Goal: Information Seeking & Learning: Learn about a topic

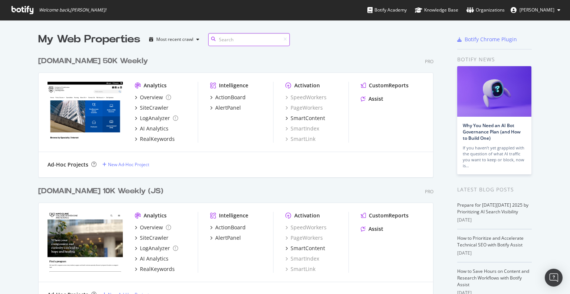
scroll to position [1056, 396]
click at [183, 65] on div "ce.mayo.edu 50K Weekly Pro" at bounding box center [236, 61] width 396 height 11
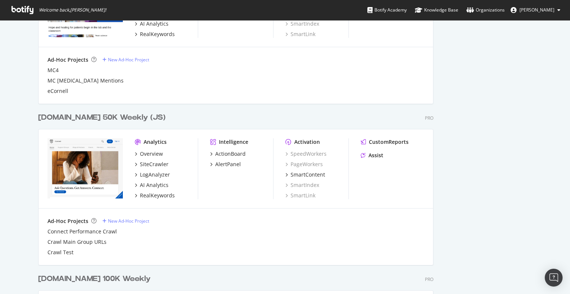
scroll to position [430, 0]
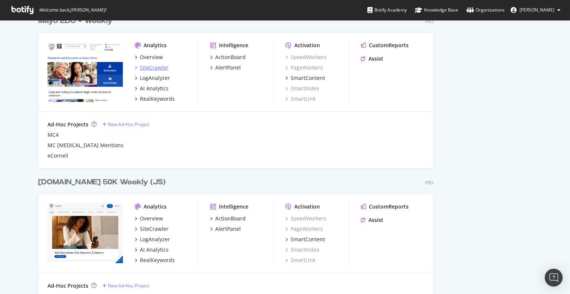
click at [155, 68] on div "SiteCrawler" at bounding box center [154, 67] width 29 height 7
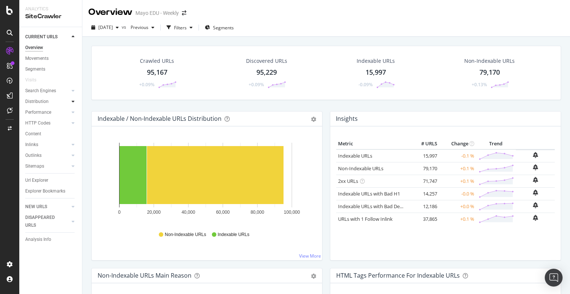
click at [75, 100] on div at bounding box center [72, 101] width 7 height 7
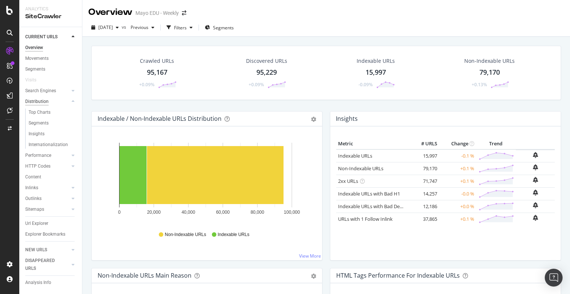
click at [36, 104] on div "Distribution" at bounding box center [36, 102] width 23 height 8
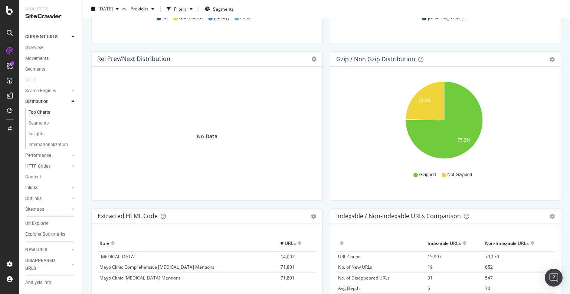
scroll to position [1085, 0]
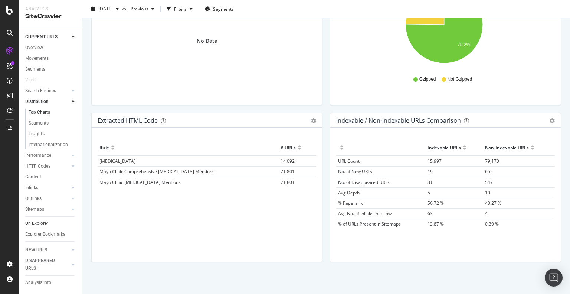
click at [38, 222] on div "Url Explorer" at bounding box center [36, 224] width 23 height 8
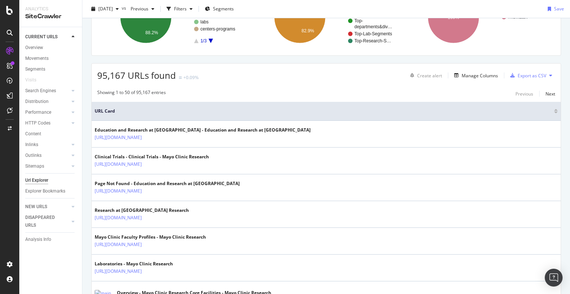
scroll to position [137, 0]
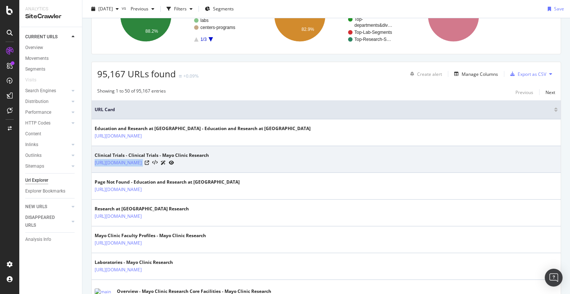
drag, startPoint x: 194, startPoint y: 167, endPoint x: 94, endPoint y: 165, distance: 99.9
click at [94, 165] on td "Clinical Trials - Clinical Trials - Mayo Clinic Research https://www.mayo.edu/r…" at bounding box center [326, 159] width 469 height 27
copy tbody "https://www.mayo.edu/research/clinical-trials"
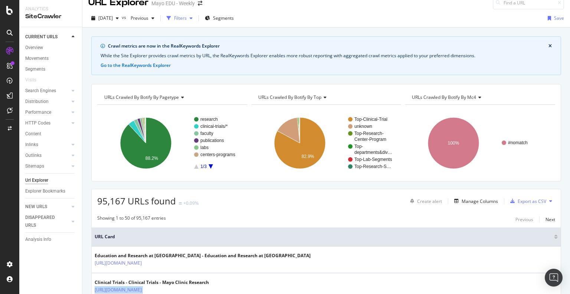
scroll to position [0, 0]
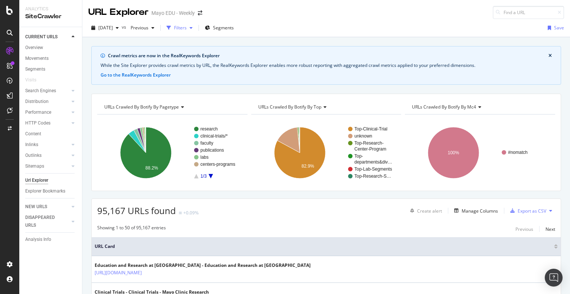
click at [174, 29] on div "button" at bounding box center [169, 28] width 10 height 10
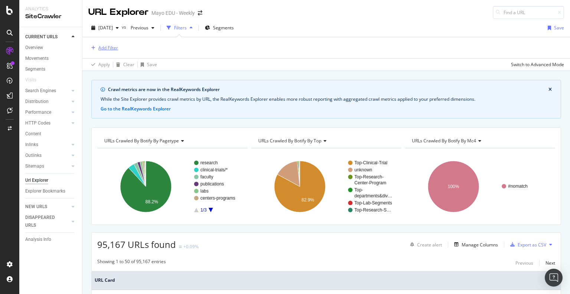
click at [111, 48] on div "Add Filter" at bounding box center [108, 48] width 20 height 6
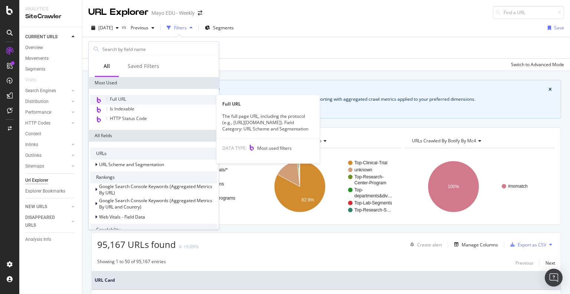
click at [123, 97] on span "Full URL" at bounding box center [118, 99] width 16 height 6
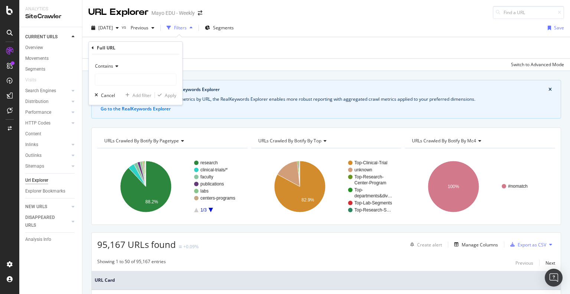
click at [129, 69] on div "Contains" at bounding box center [136, 66] width 82 height 12
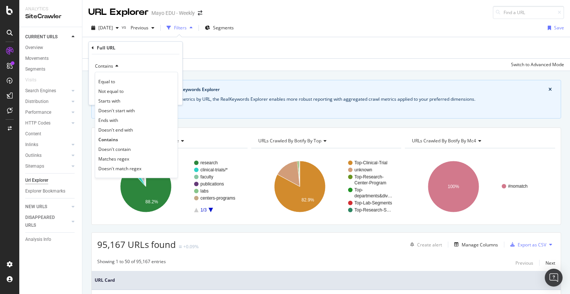
click at [133, 72] on div "Equal to Not equal to Starts with Doesn't start with Ends with Doesn't end with…" at bounding box center [136, 125] width 83 height 106
click at [133, 68] on div "Contains" at bounding box center [136, 66] width 82 height 12
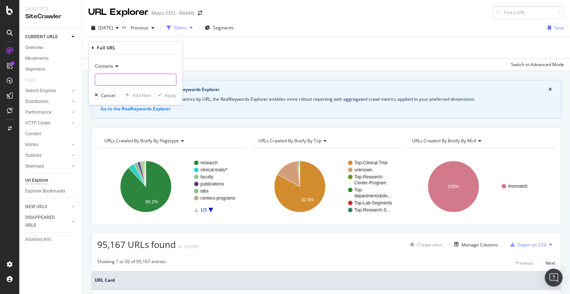
click at [129, 77] on input "text" at bounding box center [135, 80] width 81 height 12
paste input "https://www.mayo.edu/research/clinical-trials"
type input "https://www.mayo.edu/research/clinical-trials"
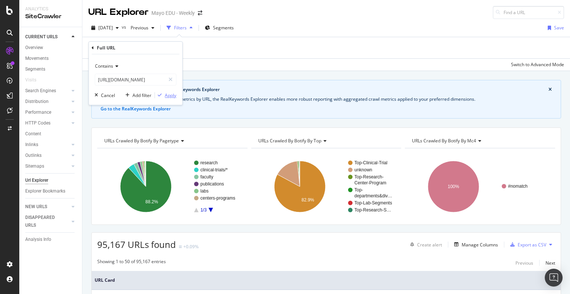
click at [171, 98] on div "Apply" at bounding box center [171, 95] width 12 height 6
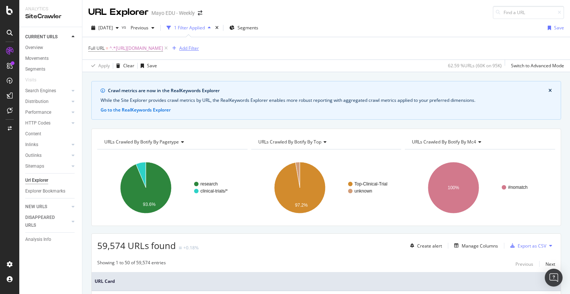
click at [199, 49] on div "Add Filter" at bounding box center [189, 48] width 20 height 6
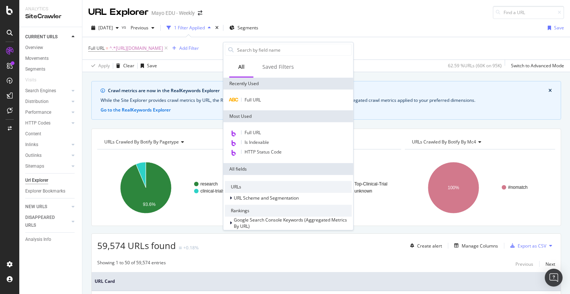
click at [423, 49] on div "Full URL = ^.*https://www.mayo.edu/research/clinical-trials.*$ Add Filter" at bounding box center [326, 48] width 476 height 22
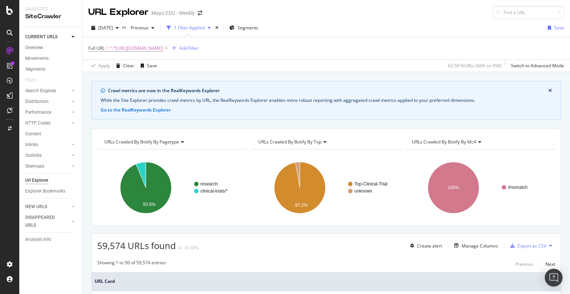
scroll to position [92, 0]
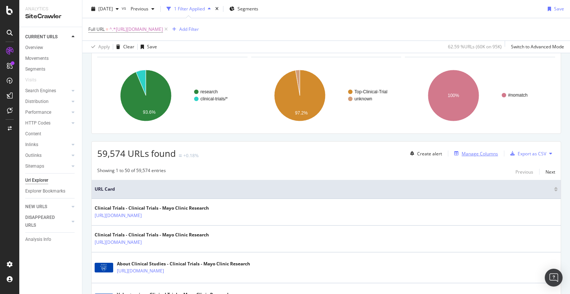
click at [477, 150] on div "Manage Columns" at bounding box center [480, 153] width 36 height 6
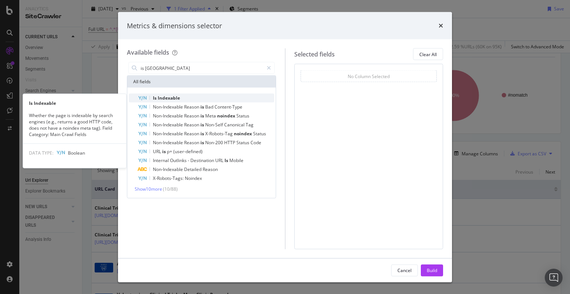
type input "is inde"
click at [219, 95] on div "Is Indexable" at bounding box center [206, 98] width 137 height 9
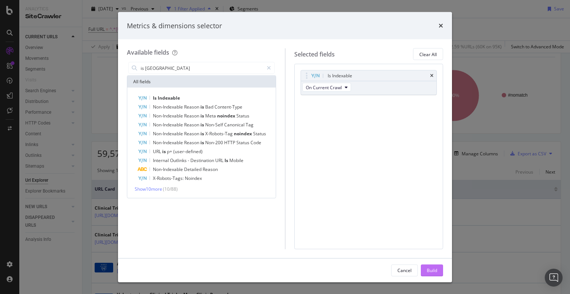
click at [440, 264] on button "Build" at bounding box center [432, 270] width 22 height 12
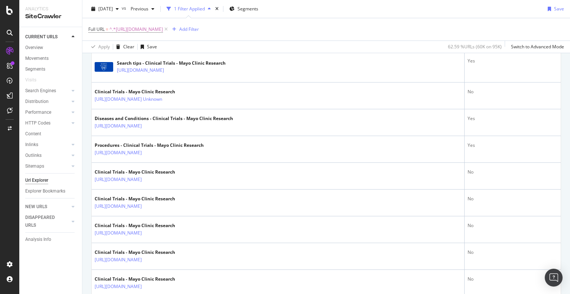
scroll to position [485, 0]
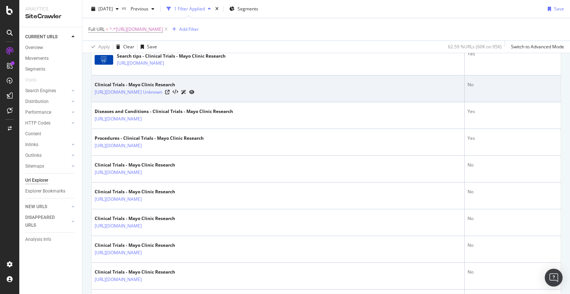
click at [377, 97] on td "Clinical Trials - Mayo Clinic Research https://www.mayo.edu/research/clinical-t…" at bounding box center [278, 88] width 373 height 27
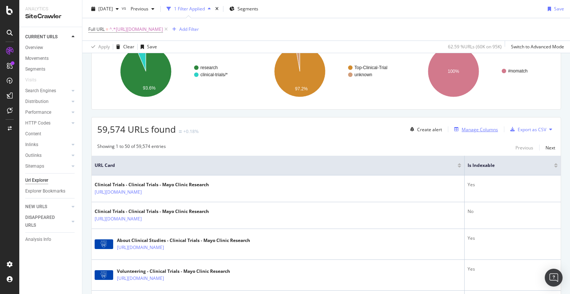
scroll to position [110, 0]
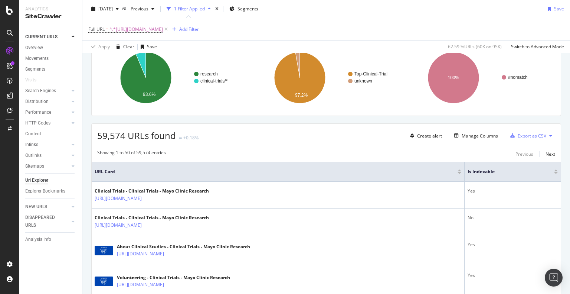
click at [524, 133] on div "Export as CSV" at bounding box center [532, 136] width 29 height 6
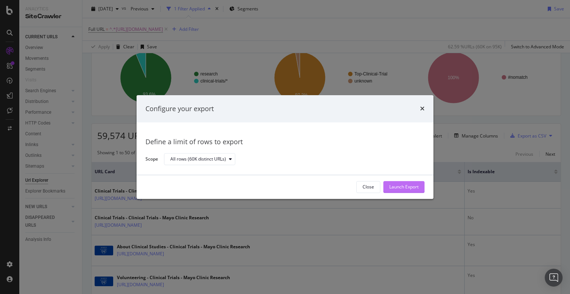
click at [396, 190] on div "Launch Export" at bounding box center [404, 187] width 29 height 6
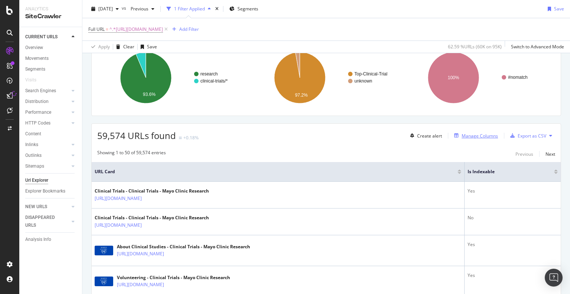
click at [477, 133] on div "Manage Columns" at bounding box center [480, 136] width 36 height 6
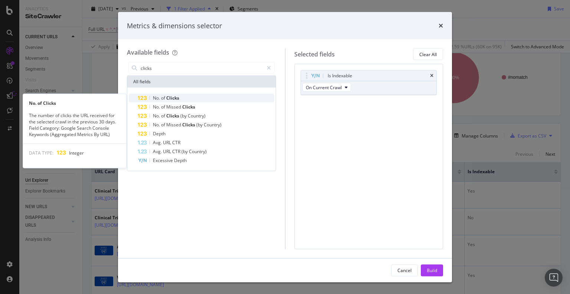
type input "clicks"
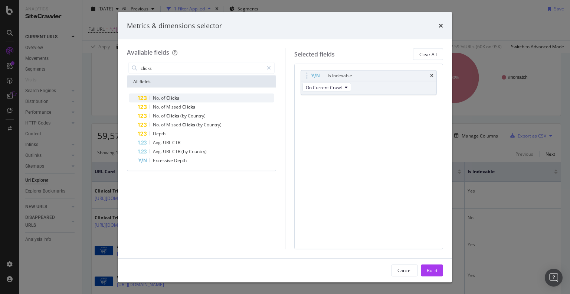
click at [205, 96] on div "No. of Clicks" at bounding box center [206, 98] width 137 height 9
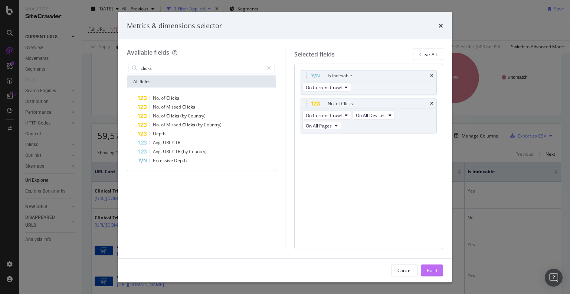
click at [433, 268] on div "Build" at bounding box center [432, 270] width 10 height 6
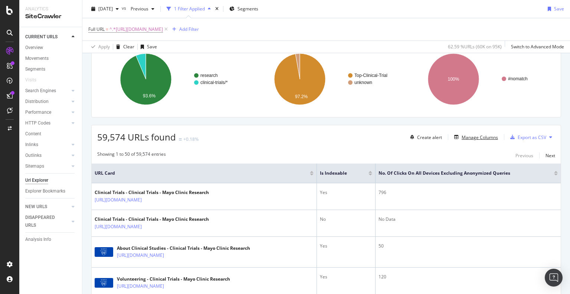
scroll to position [108, 0]
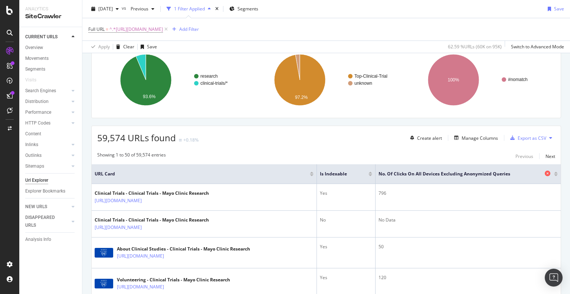
click at [482, 171] on span "No. of Clicks On All Devices excluding anonymized queries" at bounding box center [461, 173] width 165 height 7
click at [524, 138] on div "Export as CSV" at bounding box center [532, 138] width 29 height 6
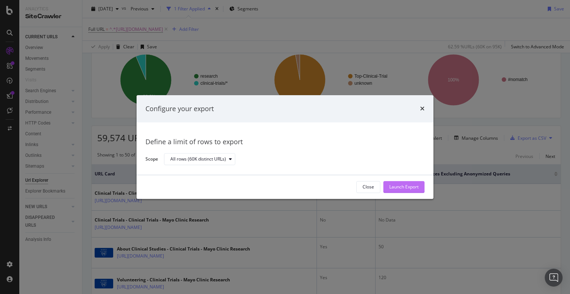
click at [413, 182] on div "Launch Export" at bounding box center [404, 186] width 29 height 11
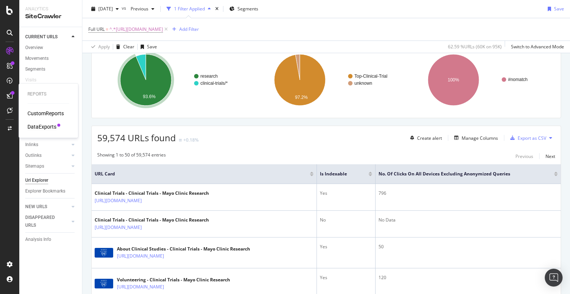
click at [44, 124] on div "DataExports" at bounding box center [41, 126] width 29 height 7
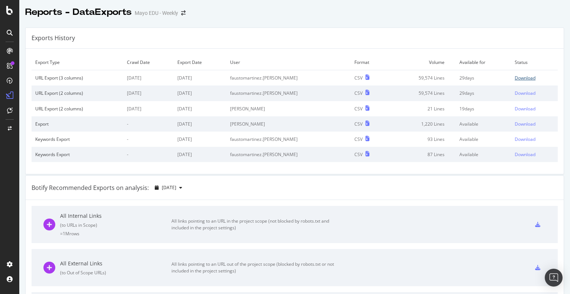
click at [515, 78] on div "Download" at bounding box center [525, 78] width 21 height 6
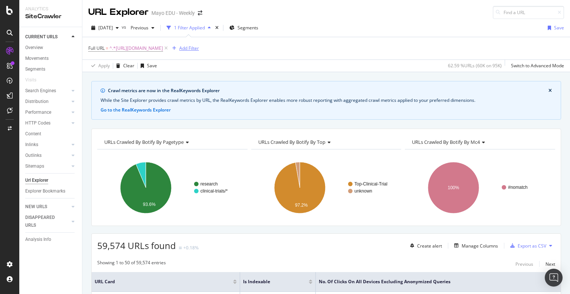
click at [199, 47] on div "Add Filter" at bounding box center [189, 48] width 20 height 6
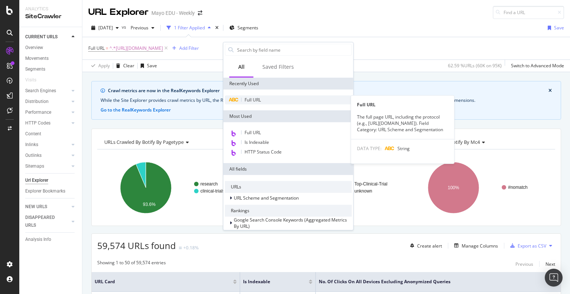
click at [261, 101] on div "Full URL" at bounding box center [288, 99] width 127 height 9
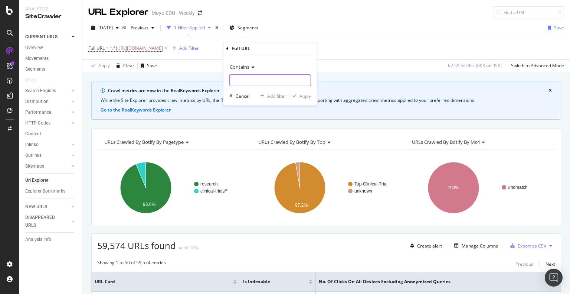
click at [245, 81] on input "text" at bounding box center [270, 80] width 81 height 12
type input "v"
paste input "[URL][DOMAIN_NAME]"
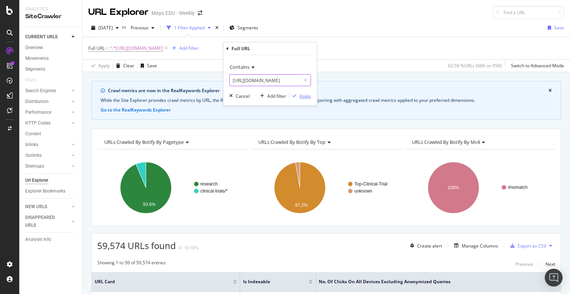
type input "[URL][DOMAIN_NAME]"
click at [304, 95] on div "Apply" at bounding box center [306, 95] width 12 height 6
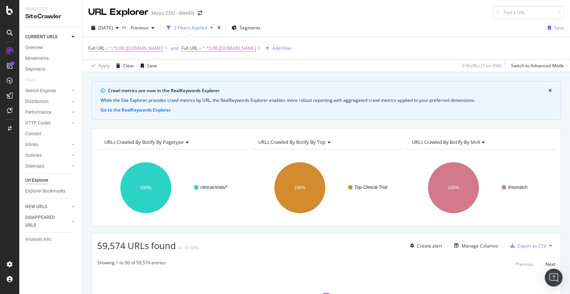
scroll to position [76, 0]
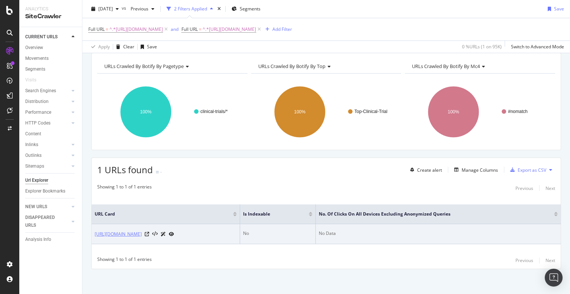
click at [142, 237] on link "[URL][DOMAIN_NAME]" at bounding box center [118, 233] width 47 height 7
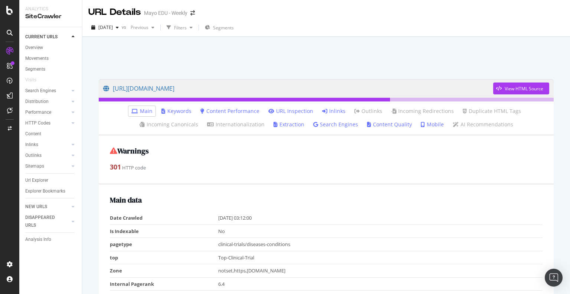
click at [330, 113] on link "Inlinks" at bounding box center [333, 110] width 23 height 7
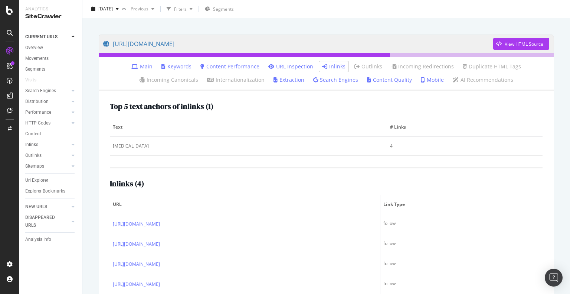
scroll to position [63, 0]
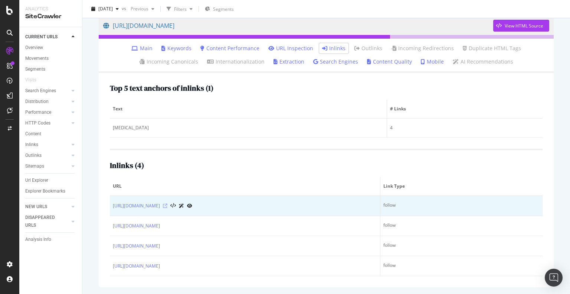
click at [168, 206] on icon at bounding box center [165, 206] width 4 height 4
